Goal: Task Accomplishment & Management: Use online tool/utility

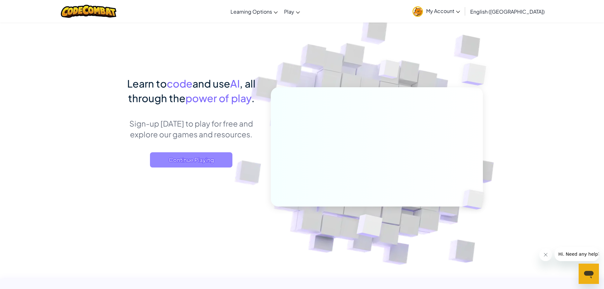
click at [201, 160] on span "Continue Playing" at bounding box center [191, 159] width 82 height 15
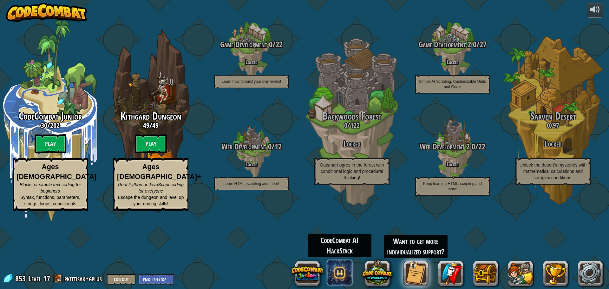
click at [341, 276] on span at bounding box center [339, 272] width 25 height 25
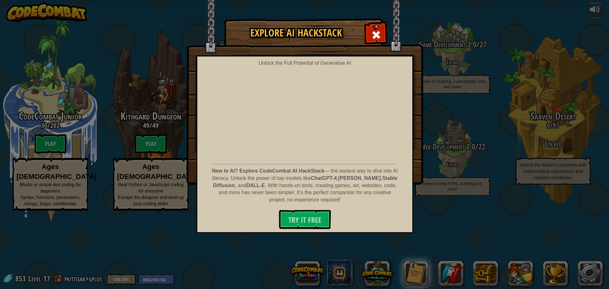
click at [470, 80] on div "Explore AI HackStack Unlock the Full Potential of Generative AI New to AI? Expl…" at bounding box center [304, 101] width 609 height 165
drag, startPoint x: 356, startPoint y: 222, endPoint x: 364, endPoint y: 202, distance: 21.6
click at [357, 222] on div "Try It Free" at bounding box center [304, 219] width 209 height 19
click at [377, 35] on span at bounding box center [376, 35] width 10 height 10
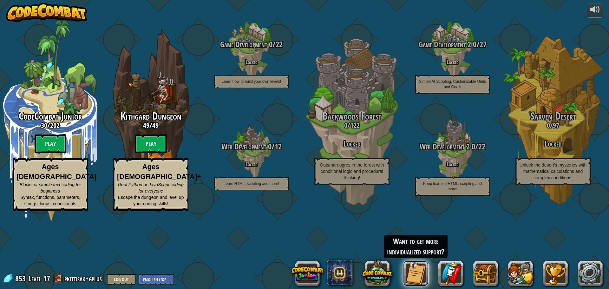
click at [417, 275] on button at bounding box center [415, 273] width 25 height 25
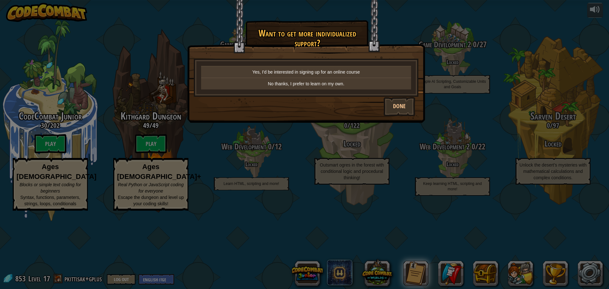
click at [329, 156] on div "× Want to get more individualized support? Yes, I'd be interested in signing up…" at bounding box center [304, 144] width 609 height 289
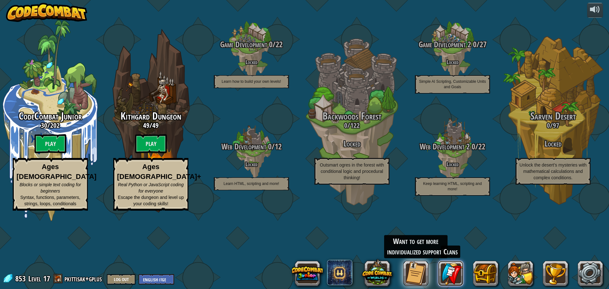
click at [451, 276] on link at bounding box center [450, 273] width 25 height 25
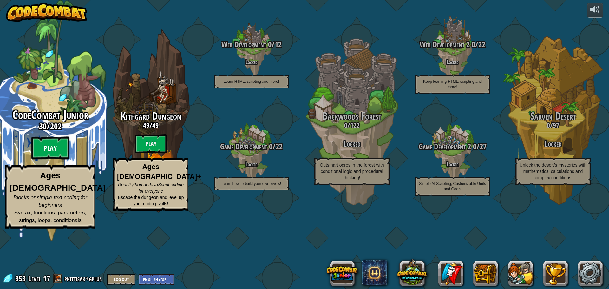
click at [51, 159] on btn "Play" at bounding box center [50, 148] width 38 height 23
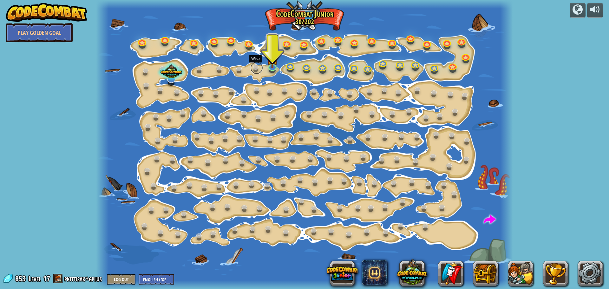
click at [254, 67] on link at bounding box center [256, 67] width 13 height 13
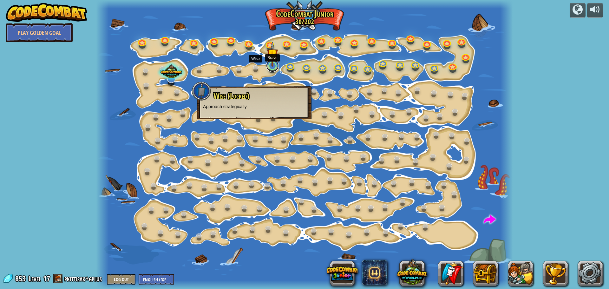
click at [272, 69] on link at bounding box center [272, 65] width 13 height 13
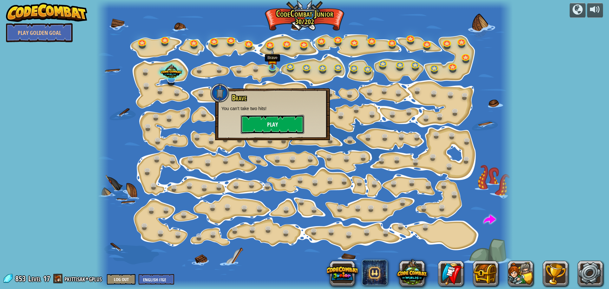
click at [267, 122] on button "Play" at bounding box center [272, 124] width 63 height 19
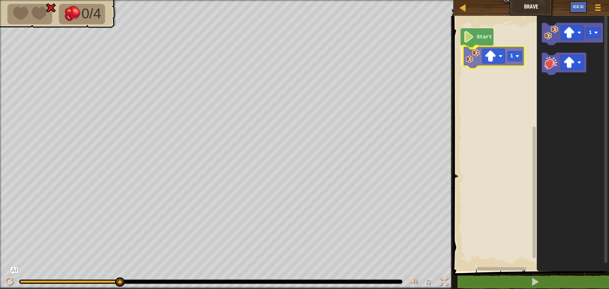
click at [473, 62] on div "Start 1 1 1" at bounding box center [530, 142] width 158 height 258
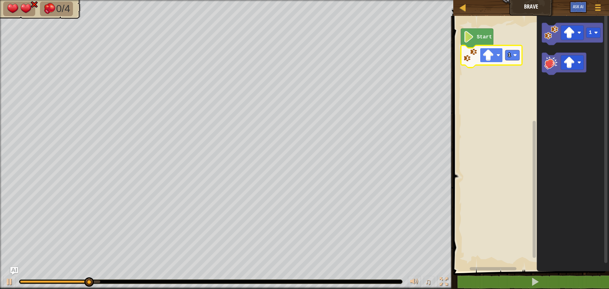
click at [498, 55] on image "Blockly Workspace" at bounding box center [498, 55] width 4 height 4
click at [498, 54] on image "Blockly Workspace" at bounding box center [498, 55] width 4 height 4
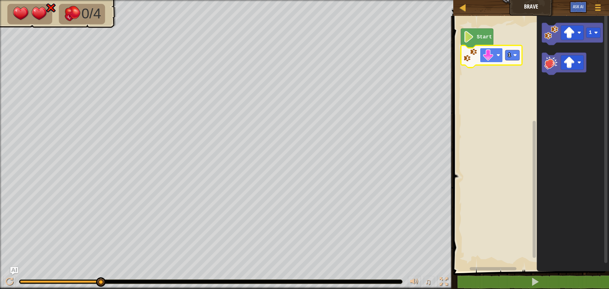
click at [495, 53] on rect "Blockly Workspace" at bounding box center [491, 55] width 23 height 15
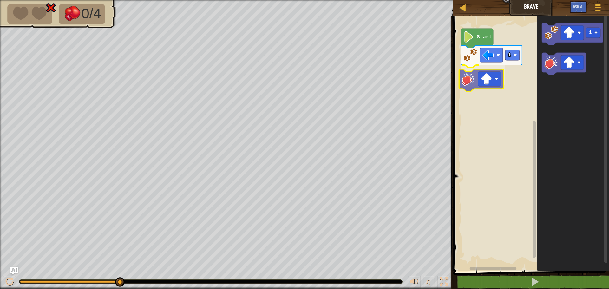
click at [469, 80] on div "Start 1 1" at bounding box center [530, 142] width 158 height 258
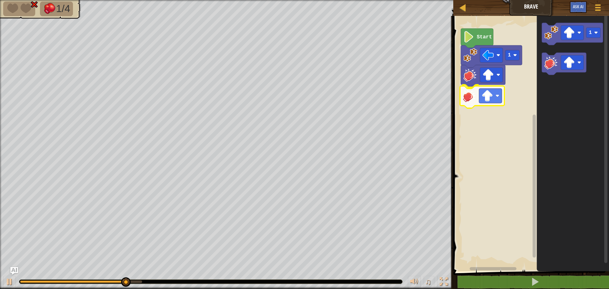
click at [466, 100] on div "Start 1 1" at bounding box center [530, 142] width 158 height 258
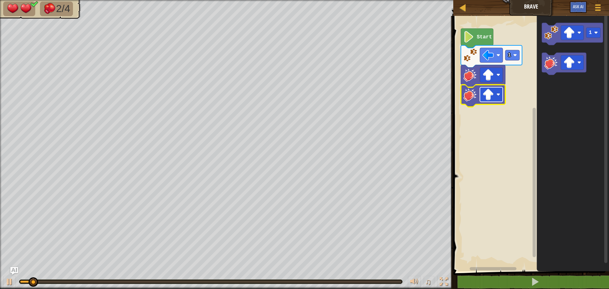
click at [491, 97] on image "Blockly Workspace" at bounding box center [487, 94] width 11 height 11
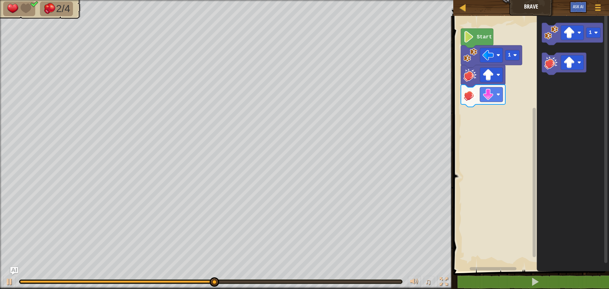
click at [566, 76] on icon "1" at bounding box center [572, 142] width 72 height 258
click at [500, 102] on div "Start 1 1" at bounding box center [530, 142] width 158 height 258
click at [547, 41] on icon "Blockly Workspace" at bounding box center [571, 34] width 61 height 22
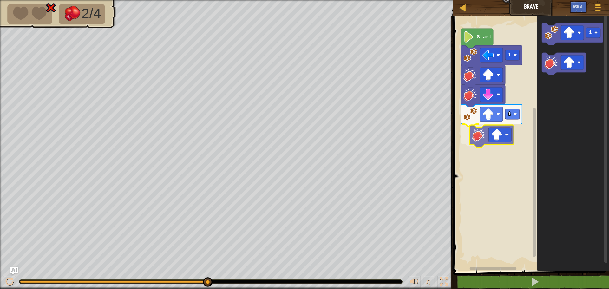
click at [479, 138] on div "Start 1 1 1" at bounding box center [530, 142] width 158 height 258
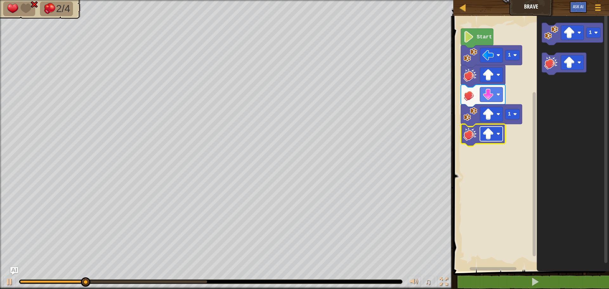
click at [492, 133] on image "Blockly Workspace" at bounding box center [487, 133] width 11 height 11
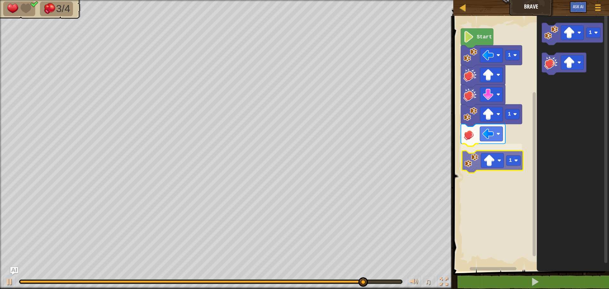
click at [472, 157] on div "Start 1 1 1 1 1" at bounding box center [530, 142] width 158 height 258
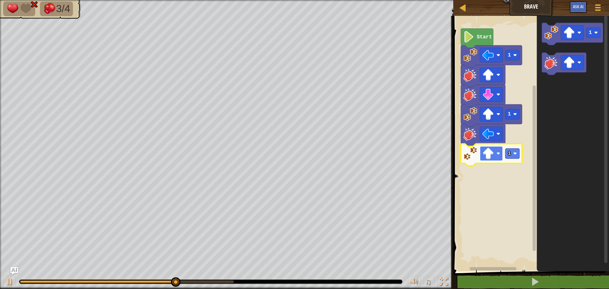
click at [490, 156] on image "Blockly Workspace" at bounding box center [487, 153] width 11 height 11
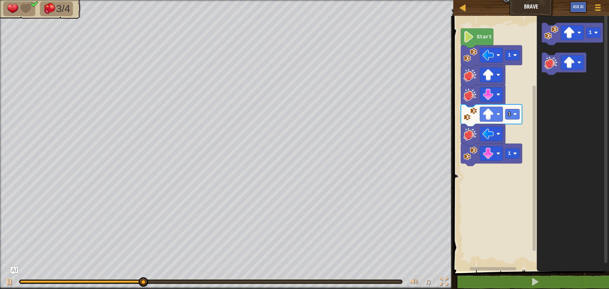
click at [493, 185] on div "Start 1 1 1 1" at bounding box center [530, 142] width 158 height 258
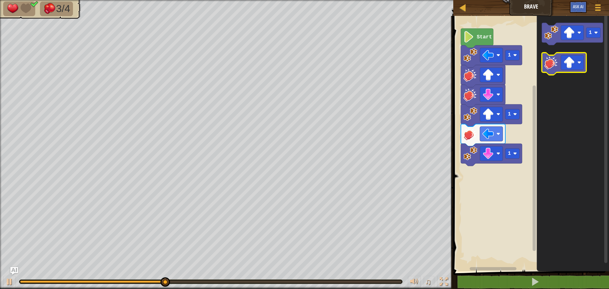
click at [553, 66] on image "Blockly Workspace" at bounding box center [551, 62] width 14 height 14
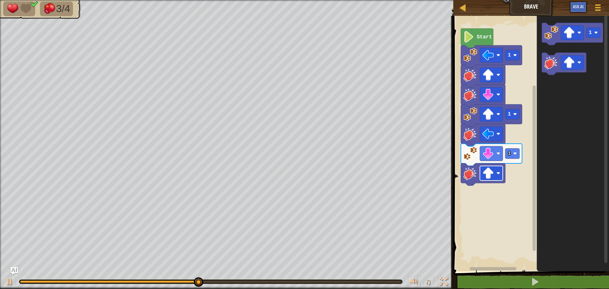
click at [494, 172] on rect "Blockly Workspace" at bounding box center [491, 173] width 23 height 15
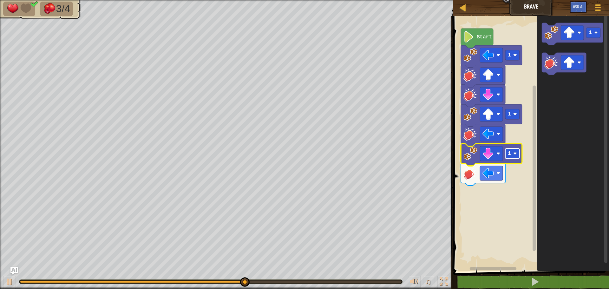
click at [511, 156] on rect "Blockly Workspace" at bounding box center [512, 153] width 14 height 10
